Goal: Check status: Check status

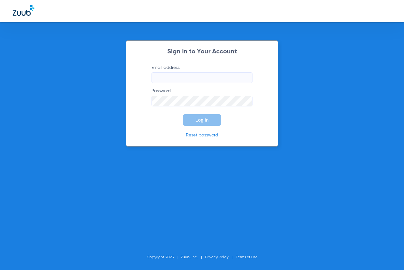
type input "[EMAIL_ADDRESS][DOMAIN_NAME]"
click at [215, 119] on button "Log In" at bounding box center [202, 119] width 39 height 11
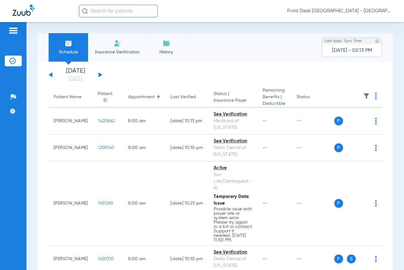
click at [99, 73] on button at bounding box center [101, 74] width 4 height 5
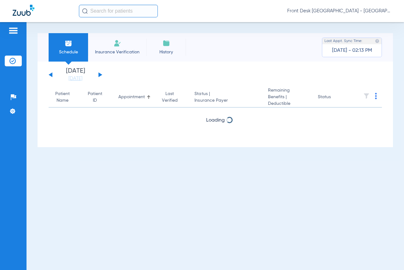
click at [99, 73] on button at bounding box center [101, 74] width 4 height 5
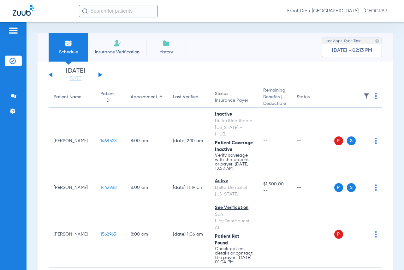
click at [364, 95] on img at bounding box center [367, 96] width 6 height 6
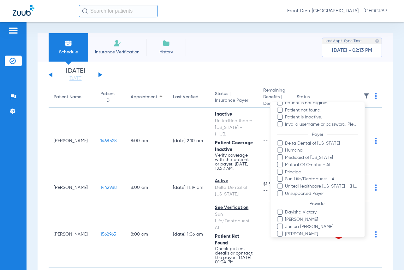
scroll to position [95, 0]
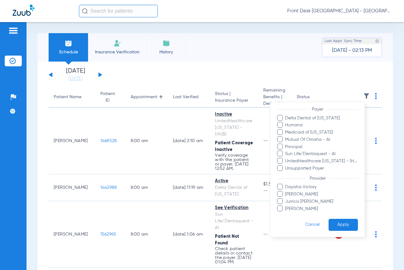
click at [280, 194] on span at bounding box center [280, 194] width 6 height 6
click at [286, 199] on input "[PERSON_NAME]" at bounding box center [286, 199] width 0 height 0
click at [280, 209] on span at bounding box center [280, 208] width 6 height 6
click at [286, 213] on input "[PERSON_NAME]" at bounding box center [286, 213] width 0 height 0
click at [338, 226] on button "Apply" at bounding box center [343, 225] width 29 height 12
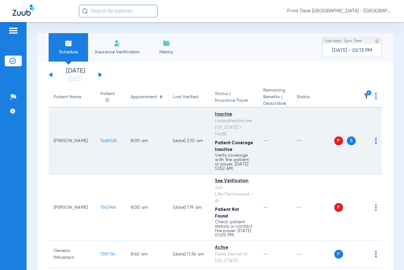
click at [100, 139] on span "1468528" at bounding box center [108, 141] width 17 height 4
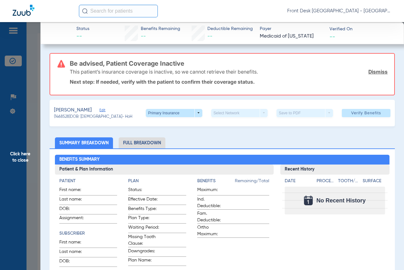
click at [19, 156] on span "Click here to close" at bounding box center [20, 157] width 40 height 270
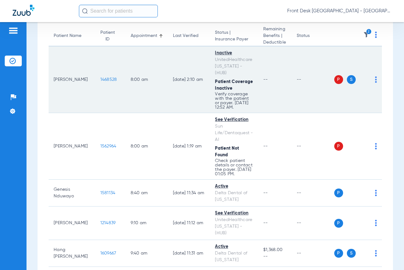
scroll to position [126, 0]
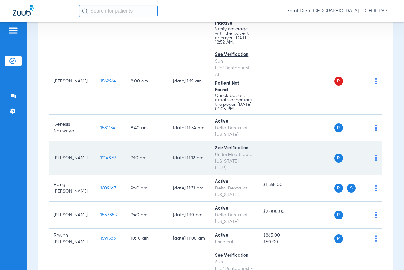
click at [100, 156] on span "1214839" at bounding box center [107, 158] width 15 height 4
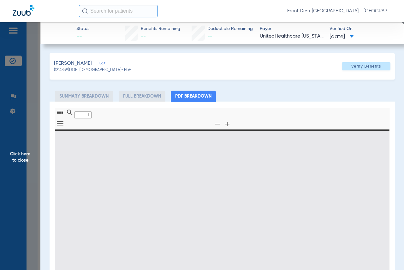
type input "0"
select select "page-width"
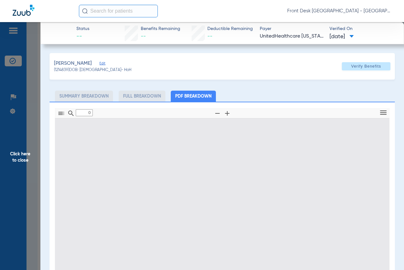
type input "1"
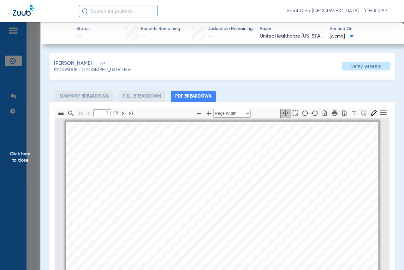
scroll to position [3, 0]
drag, startPoint x: 279, startPoint y: 80, endPoint x: 283, endPoint y: 80, distance: 3.8
click at [279, 80] on div "[PERSON_NAME] (1214839) DOB: [DEMOGRAPHIC_DATA] - HoH Verify Benefits Subscribe…" at bounding box center [223, 218] width 346 height 330
click at [25, 154] on span "Click here to close" at bounding box center [20, 157] width 40 height 270
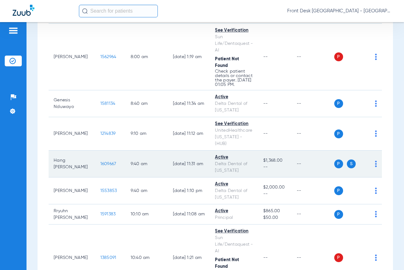
scroll to position [158, 0]
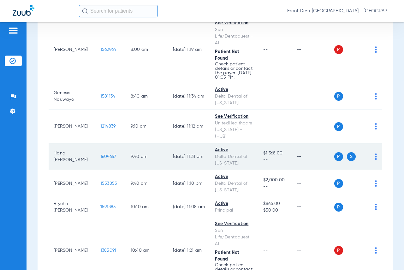
click at [100, 154] on span "1609667" at bounding box center [108, 156] width 16 height 4
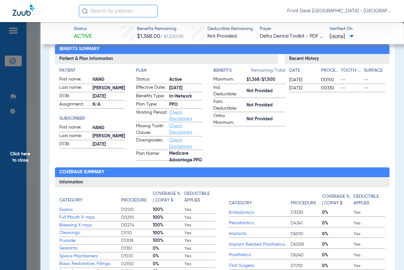
scroll to position [63, 0]
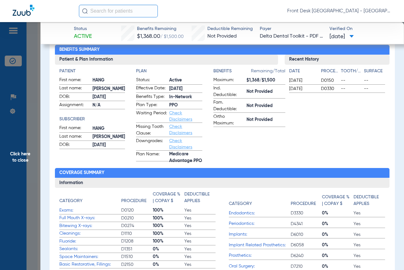
click at [25, 151] on span "Click here to close" at bounding box center [20, 157] width 40 height 270
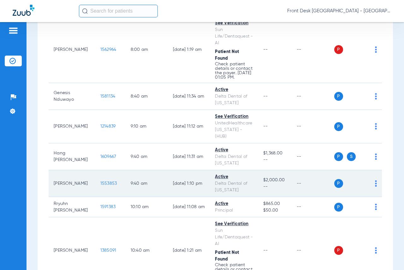
click at [100, 181] on span "1553853" at bounding box center [108, 183] width 17 height 4
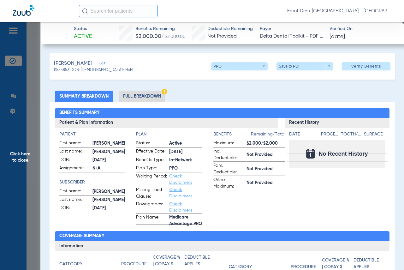
click at [21, 154] on span "Click here to close" at bounding box center [20, 157] width 40 height 270
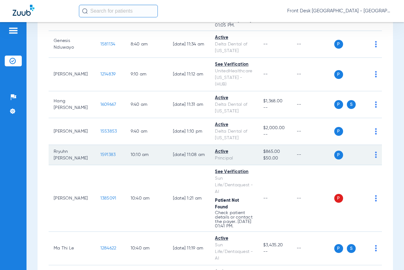
scroll to position [221, 0]
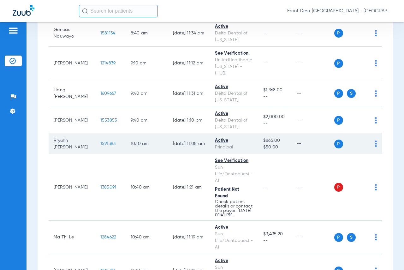
click at [100, 142] on span "1591383" at bounding box center [107, 144] width 15 height 4
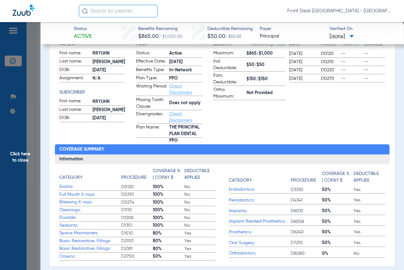
scroll to position [63, 0]
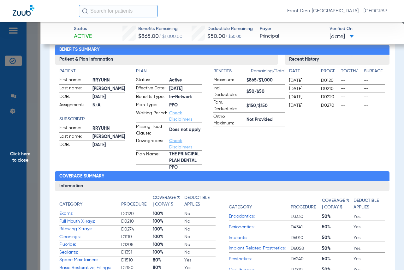
click at [15, 157] on span "Click here to close" at bounding box center [20, 157] width 40 height 270
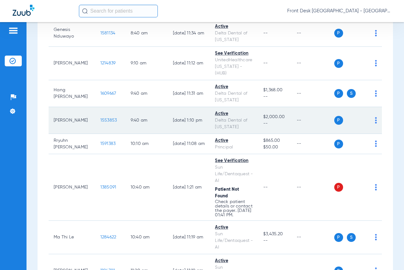
scroll to position [284, 0]
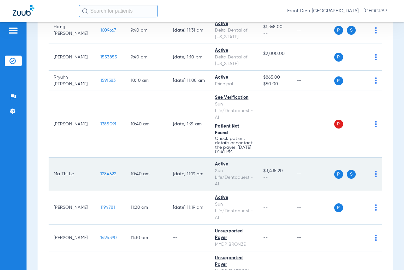
click at [100, 174] on span "1284622" at bounding box center [108, 174] width 16 height 4
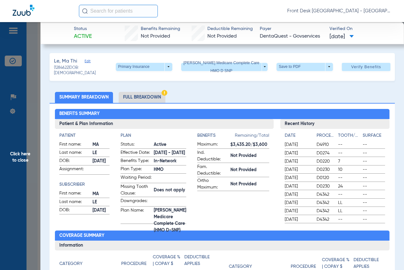
drag, startPoint x: 17, startPoint y: 154, endPoint x: 141, endPoint y: 154, distance: 123.5
click at [17, 154] on span "Click here to close" at bounding box center [20, 157] width 40 height 270
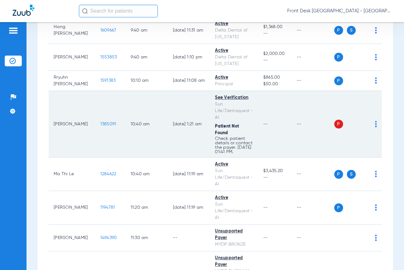
scroll to position [379, 0]
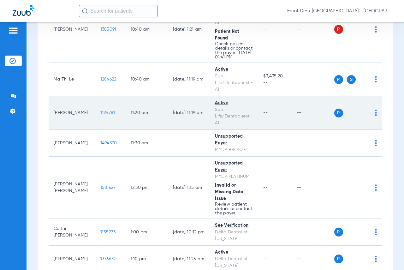
click at [100, 113] on span "1194781" at bounding box center [107, 113] width 15 height 4
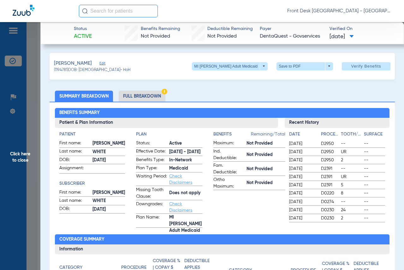
click at [29, 162] on span "Click here to close" at bounding box center [20, 157] width 40 height 270
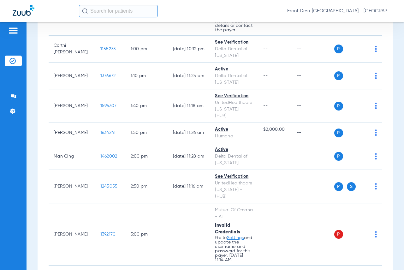
scroll to position [505, 0]
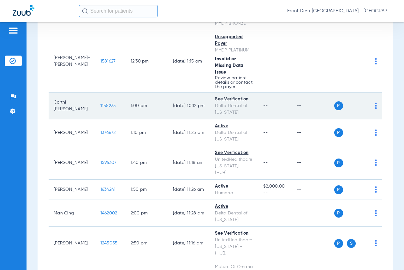
click at [100, 104] on span "1155233" at bounding box center [107, 106] width 15 height 4
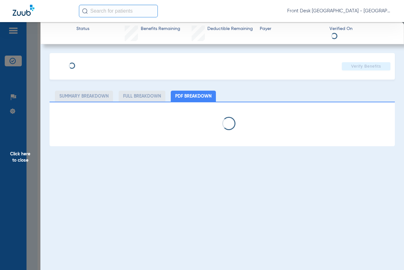
select select "page-width"
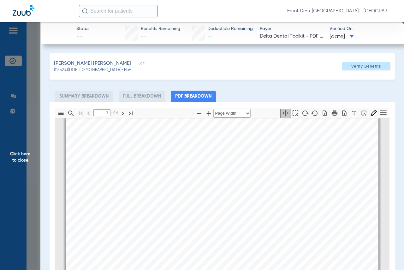
scroll to position [98, 0]
type input "2"
drag, startPoint x: 21, startPoint y: 155, endPoint x: 252, endPoint y: 210, distance: 237.9
click at [21, 155] on span "Click here to close" at bounding box center [20, 157] width 40 height 270
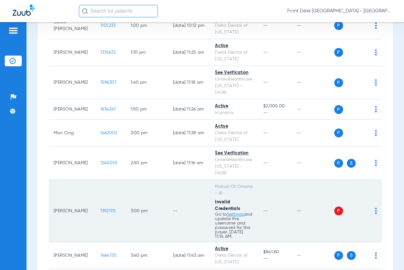
scroll to position [512, 0]
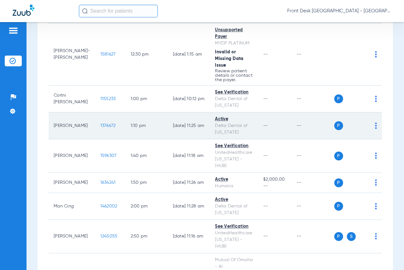
click at [100, 124] on span "1376672" at bounding box center [107, 126] width 15 height 4
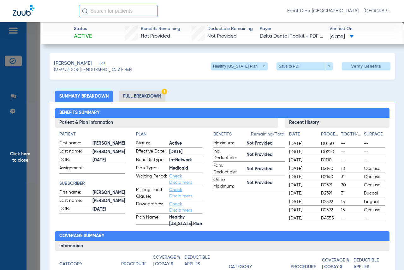
click at [14, 166] on span "Click here to close" at bounding box center [20, 157] width 40 height 270
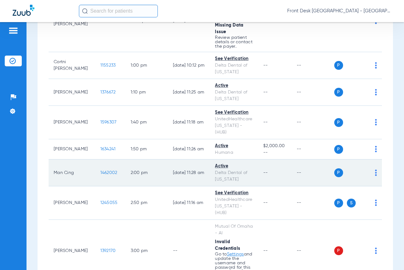
scroll to position [544, 0]
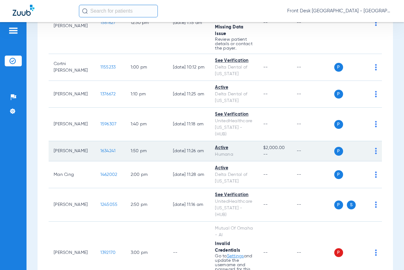
click at [100, 149] on span "1634241" at bounding box center [107, 151] width 15 height 4
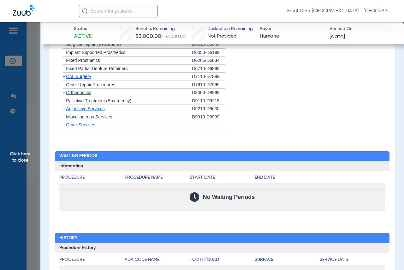
scroll to position [602, 0]
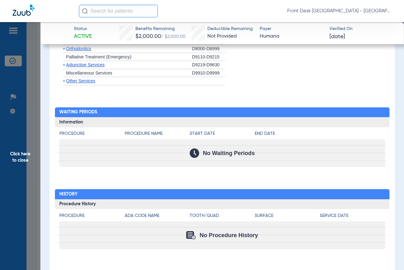
click at [21, 152] on span "Click here to close" at bounding box center [20, 157] width 40 height 270
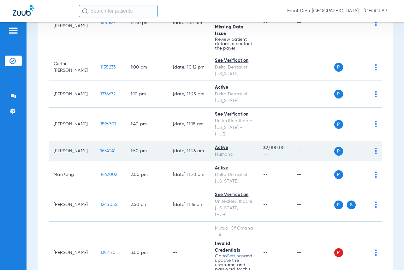
scroll to position [639, 0]
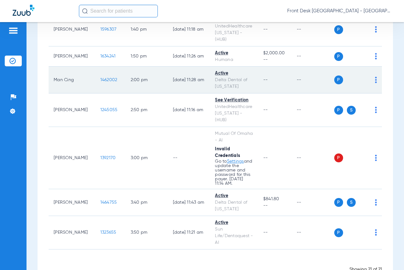
click at [100, 78] on span "1462002" at bounding box center [108, 80] width 17 height 4
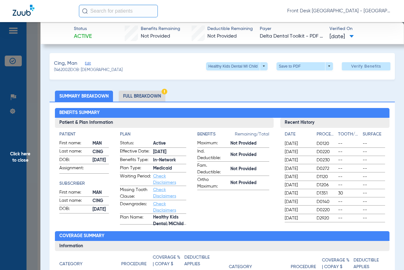
click at [26, 156] on span "Click here to close" at bounding box center [20, 157] width 40 height 270
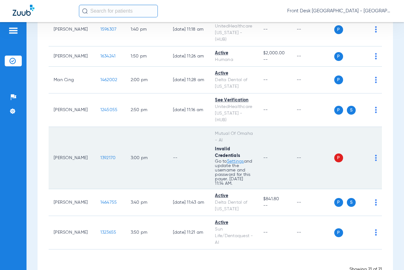
click at [100, 156] on span "1392170" at bounding box center [107, 158] width 15 height 4
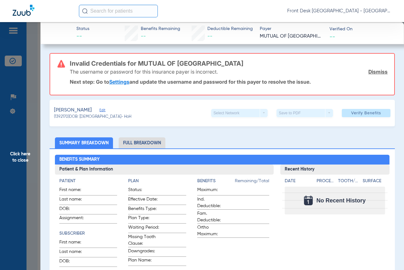
click at [17, 154] on span "Click here to close" at bounding box center [20, 157] width 40 height 270
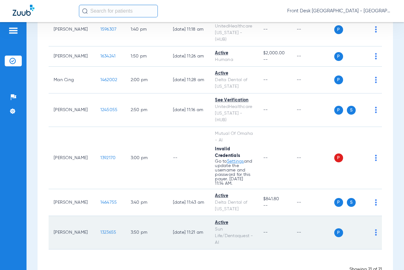
click at [106, 216] on td "1323655" at bounding box center [110, 232] width 30 height 33
click at [100, 230] on span "1323655" at bounding box center [108, 232] width 16 height 4
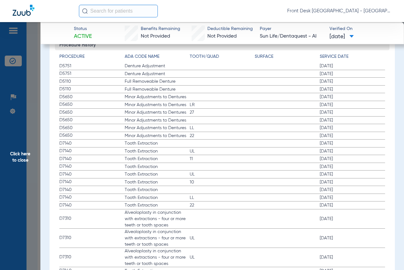
scroll to position [853, 0]
